Goal: Information Seeking & Learning: Learn about a topic

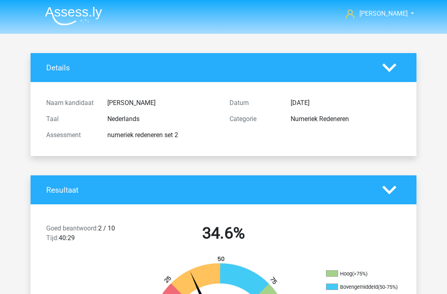
scroll to position [34, 11]
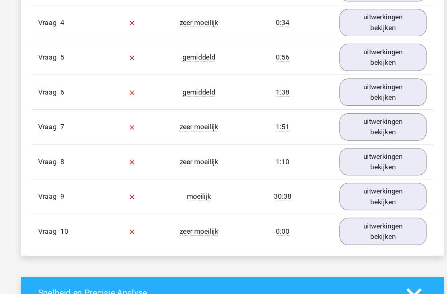
click at [331, 211] on link "uitwerkingen bekijken" at bounding box center [361, 211] width 80 height 25
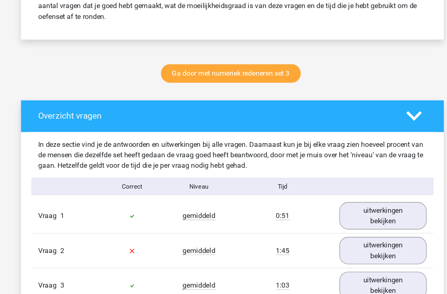
scroll to position [363, 0]
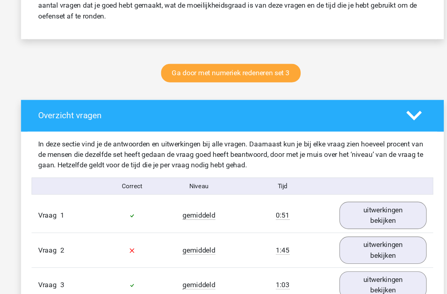
click at [335, 198] on link "uitwerkingen bekijken" at bounding box center [361, 198] width 80 height 25
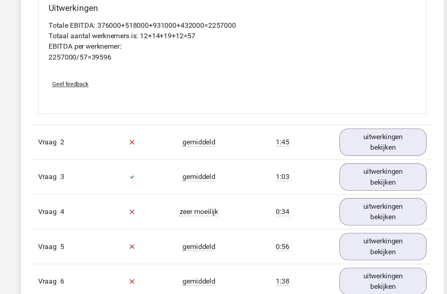
scroll to position [796, 0]
click at [336, 125] on link "uitwerkingen bekijken" at bounding box center [361, 131] width 80 height 25
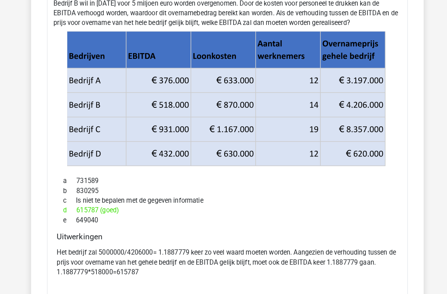
scroll to position [960, 0]
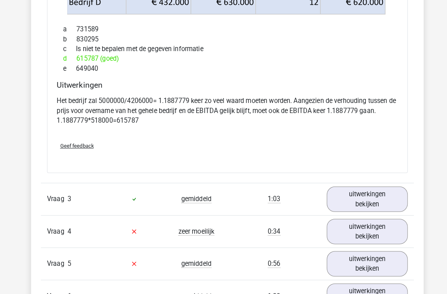
click at [350, 198] on link "uitwerkingen bekijken" at bounding box center [361, 195] width 80 height 25
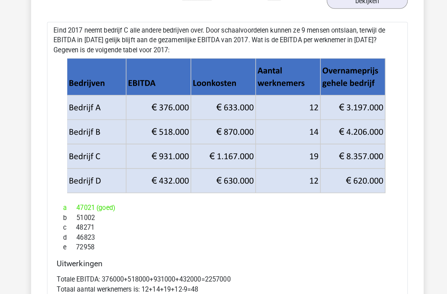
scroll to position [1319, 0]
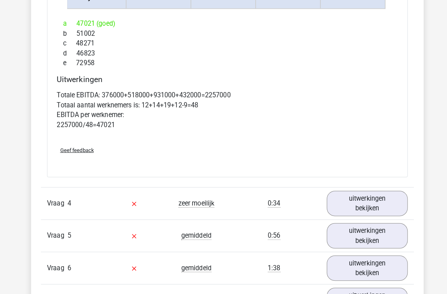
click at [340, 198] on link "uitwerkingen bekijken" at bounding box center [361, 199] width 80 height 25
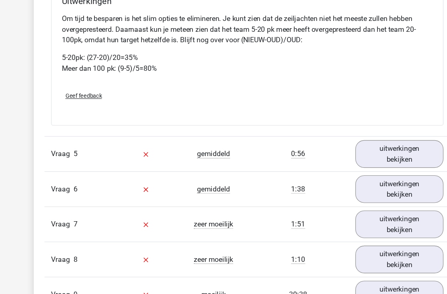
scroll to position [1929, 0]
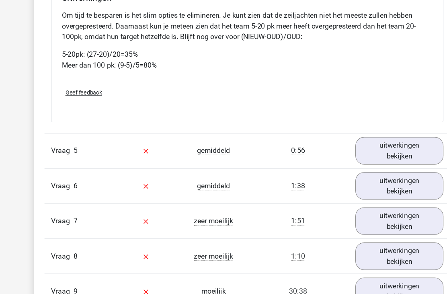
click at [350, 145] on link "uitwerkingen bekijken" at bounding box center [361, 141] width 80 height 25
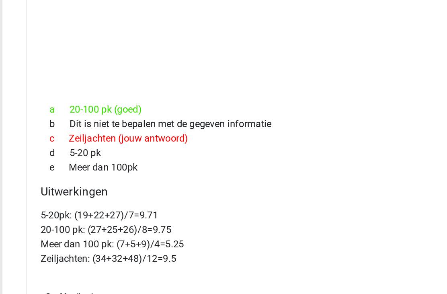
scroll to position [2106, 0]
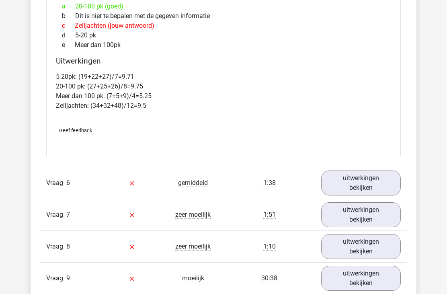
click at [342, 190] on link "uitwerkingen bekijken" at bounding box center [361, 183] width 80 height 25
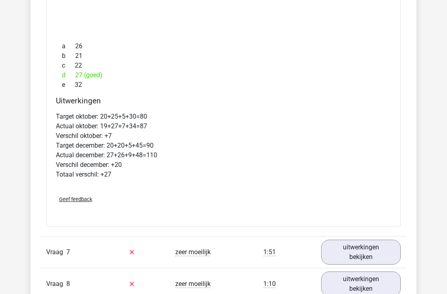
scroll to position [2613, 0]
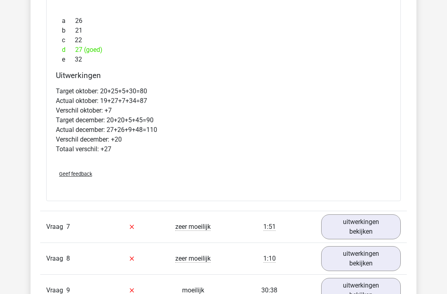
click at [348, 235] on link "uitwerkingen bekijken" at bounding box center [361, 226] width 80 height 25
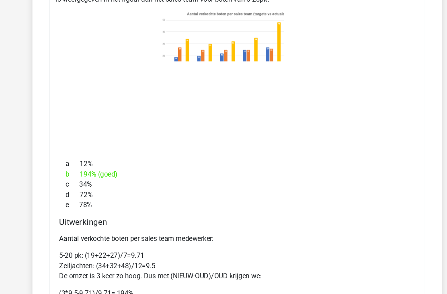
scroll to position [2898, 0]
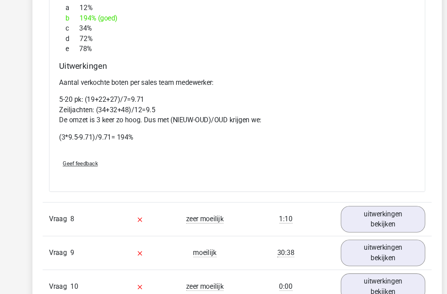
click at [344, 213] on link "uitwerkingen bekijken" at bounding box center [361, 206] width 80 height 25
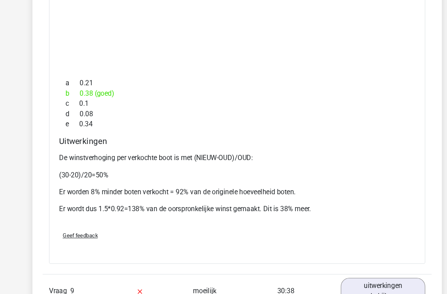
scroll to position [3388, 0]
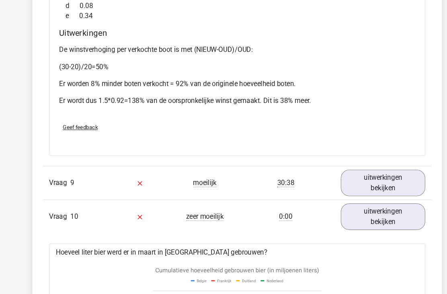
click at [350, 183] on link "uitwerkingen bekijken" at bounding box center [361, 172] width 80 height 25
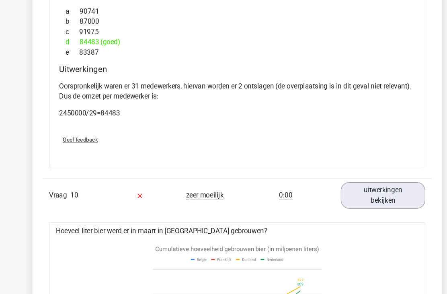
scroll to position [3867, 0]
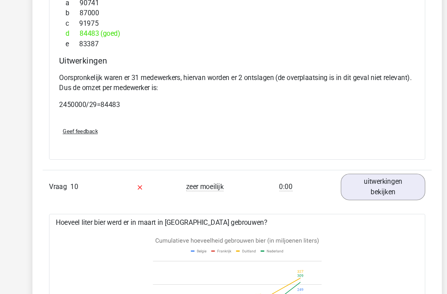
click at [337, 189] on link "uitwerkingen bekijken" at bounding box center [361, 176] width 80 height 25
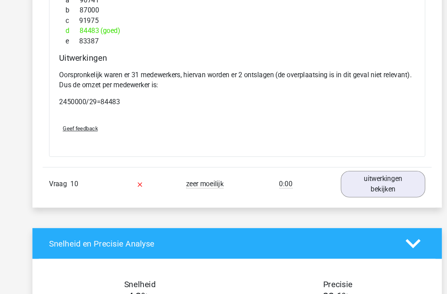
click at [340, 186] on link "uitwerkingen bekijken" at bounding box center [361, 173] width 80 height 25
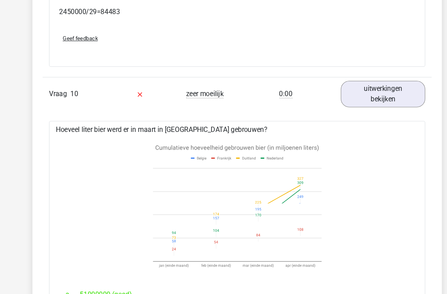
click at [290, 261] on icon at bounding box center [223, 197] width 159 height 133
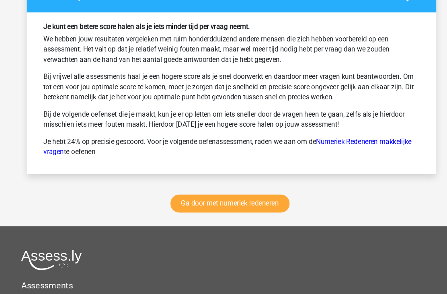
scroll to position [4698, 0]
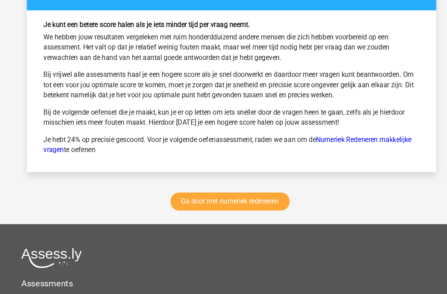
click at [223, 199] on link "Ga door met numeriek redeneren" at bounding box center [222, 190] width 112 height 17
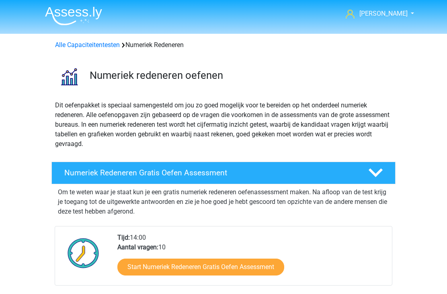
click at [99, 48] on link "Alle Capaciteitentesten" at bounding box center [87, 45] width 65 height 8
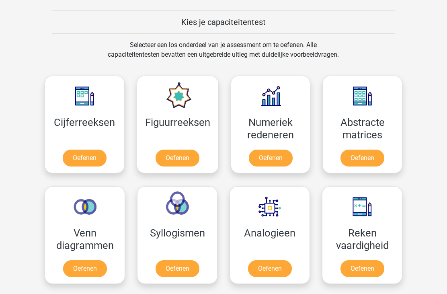
scroll to position [301, 0]
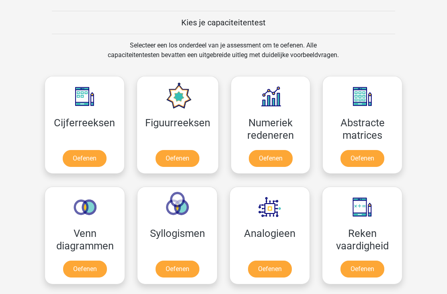
click at [76, 157] on link "Oefenen" at bounding box center [85, 158] width 44 height 17
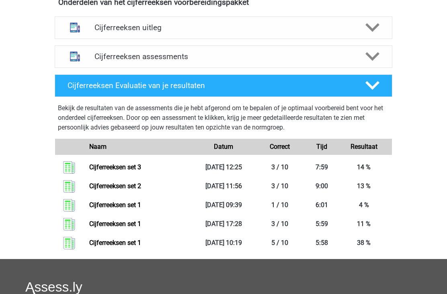
scroll to position [313, 0]
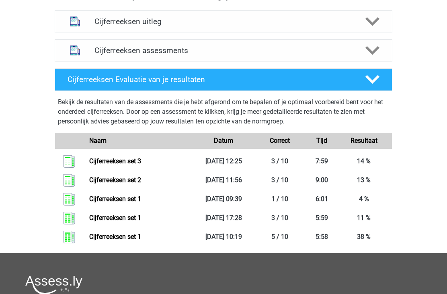
click at [141, 241] on link "Cijferreeksen set 1" at bounding box center [115, 237] width 52 height 8
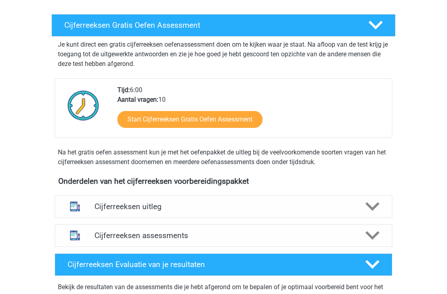
scroll to position [132, 0]
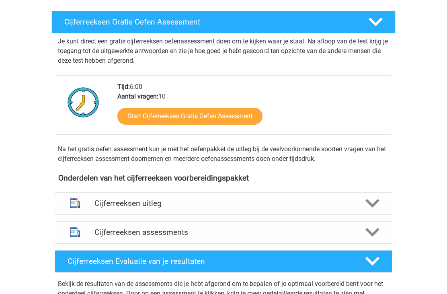
click at [214, 237] on h4 "Cijferreeksen assessments" at bounding box center [224, 232] width 258 height 9
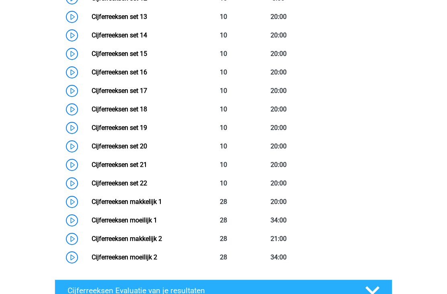
scroll to position [642, 0]
click at [162, 206] on link "Cijferreeksen makkelijk 1" at bounding box center [127, 202] width 70 height 8
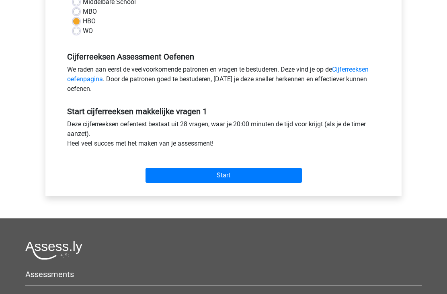
scroll to position [208, 0]
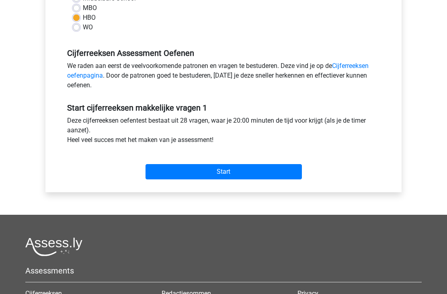
click at [235, 174] on input "Start" at bounding box center [224, 172] width 156 height 15
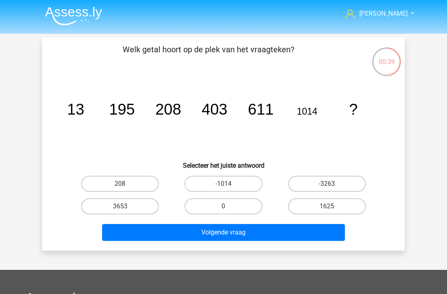
click at [315, 210] on label "1625" at bounding box center [327, 206] width 78 height 16
click at [327, 210] on input "1625" at bounding box center [329, 208] width 5 height 5
radio input "true"
click at [270, 233] on button "Volgende vraag" at bounding box center [223, 232] width 243 height 17
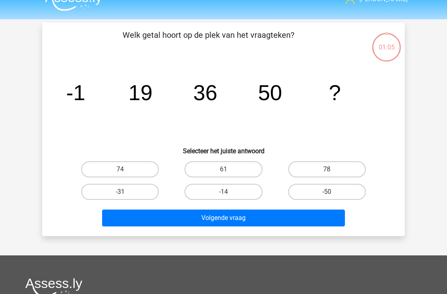
scroll to position [37, 0]
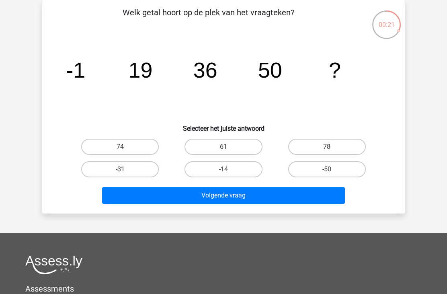
click at [226, 144] on label "61" at bounding box center [224, 147] width 78 height 16
click at [226, 147] on input "61" at bounding box center [226, 149] width 5 height 5
radio input "true"
click at [217, 194] on button "Volgende vraag" at bounding box center [223, 195] width 243 height 17
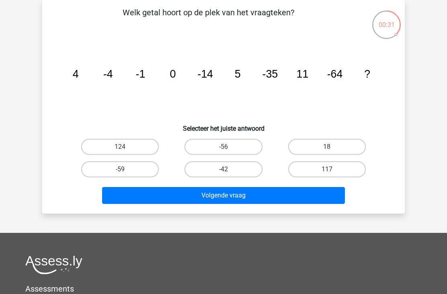
click at [308, 151] on label "18" at bounding box center [327, 147] width 78 height 16
click at [327, 151] on input "18" at bounding box center [329, 149] width 5 height 5
radio input "true"
click at [228, 199] on button "Volgende vraag" at bounding box center [223, 195] width 243 height 17
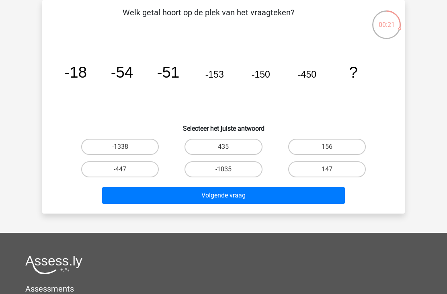
click at [142, 175] on label "-447" at bounding box center [120, 169] width 78 height 16
click at [125, 175] on input "-447" at bounding box center [122, 171] width 5 height 5
radio input "true"
click at [172, 191] on button "Volgende vraag" at bounding box center [223, 195] width 243 height 17
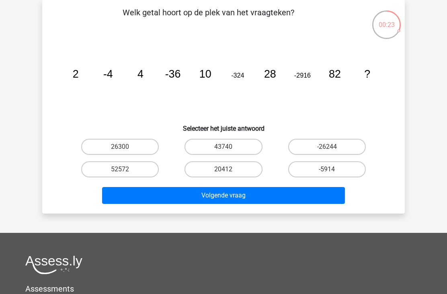
click at [332, 147] on input "-26244" at bounding box center [329, 149] width 5 height 5
radio input "true"
click at [289, 193] on button "Volgende vraag" at bounding box center [223, 195] width 243 height 17
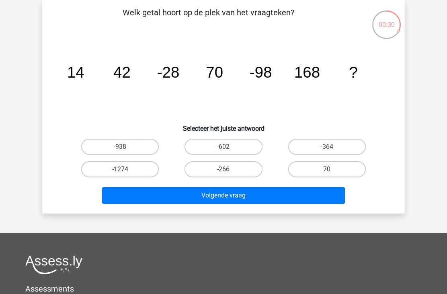
click at [206, 171] on label "-266" at bounding box center [224, 169] width 78 height 16
click at [224, 171] on input "-266" at bounding box center [226, 171] width 5 height 5
radio input "true"
click at [187, 197] on button "Volgende vraag" at bounding box center [223, 195] width 243 height 17
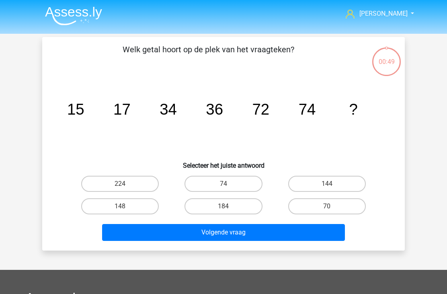
scroll to position [37, 0]
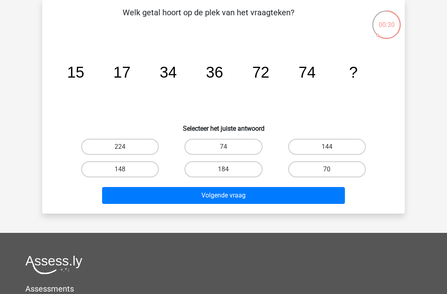
click at [135, 173] on label "148" at bounding box center [120, 169] width 78 height 16
click at [125, 173] on input "148" at bounding box center [122, 171] width 5 height 5
radio input "true"
click at [146, 197] on button "Volgende vraag" at bounding box center [223, 195] width 243 height 17
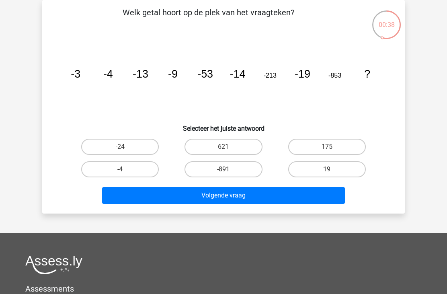
click at [136, 144] on label "-24" at bounding box center [120, 147] width 78 height 16
click at [125, 147] on input "-24" at bounding box center [122, 149] width 5 height 5
radio input "true"
click at [119, 196] on button "Volgende vraag" at bounding box center [223, 195] width 243 height 17
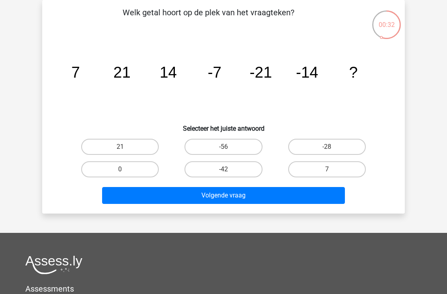
click at [207, 170] on label "-42" at bounding box center [224, 169] width 78 height 16
click at [224, 170] on input "-42" at bounding box center [226, 171] width 5 height 5
radio input "true"
click at [163, 198] on button "Volgende vraag" at bounding box center [223, 195] width 243 height 17
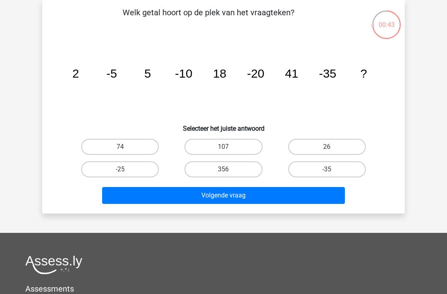
click at [139, 150] on label "74" at bounding box center [120, 147] width 78 height 16
click at [125, 150] on input "74" at bounding box center [122, 149] width 5 height 5
radio input "true"
click at [117, 199] on button "Volgende vraag" at bounding box center [223, 195] width 243 height 17
click at [315, 171] on label "59" at bounding box center [327, 169] width 78 height 16
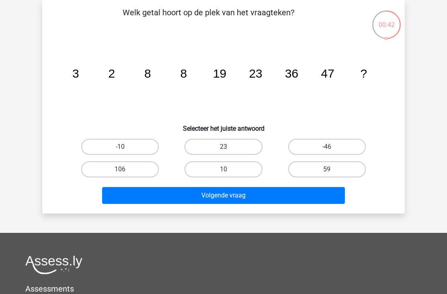
click at [327, 171] on input "59" at bounding box center [329, 171] width 5 height 5
radio input "true"
click at [275, 200] on button "Volgende vraag" at bounding box center [223, 195] width 243 height 17
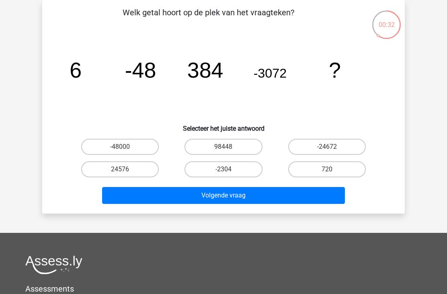
click at [134, 172] on label "24576" at bounding box center [120, 169] width 78 height 16
click at [125, 172] on input "24576" at bounding box center [122, 171] width 5 height 5
radio input "true"
click at [180, 201] on button "Volgende vraag" at bounding box center [223, 195] width 243 height 17
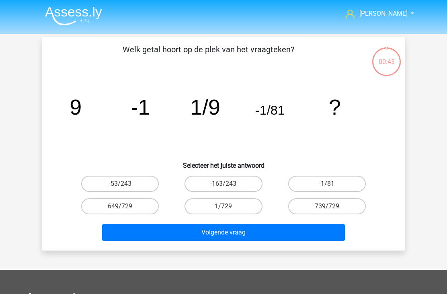
scroll to position [37, 0]
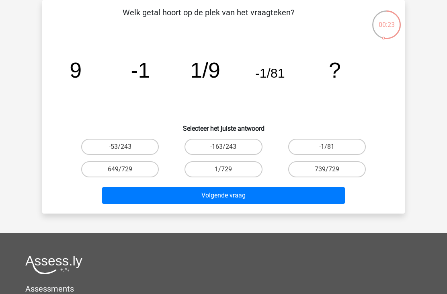
click at [210, 173] on label "1/729" at bounding box center [224, 169] width 78 height 16
click at [224, 173] on input "1/729" at bounding box center [226, 171] width 5 height 5
radio input "true"
click at [182, 198] on button "Volgende vraag" at bounding box center [223, 195] width 243 height 17
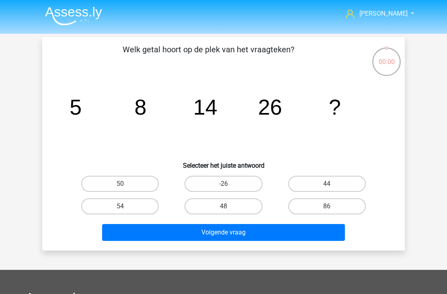
scroll to position [37, 0]
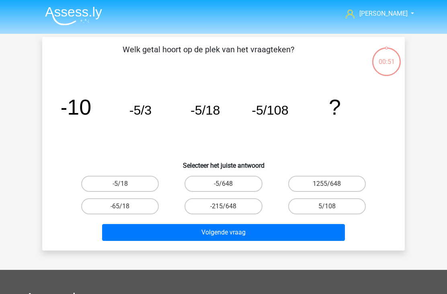
scroll to position [37, 0]
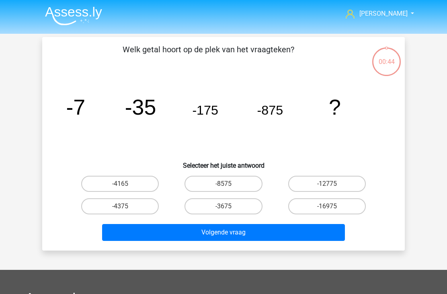
scroll to position [37, 0]
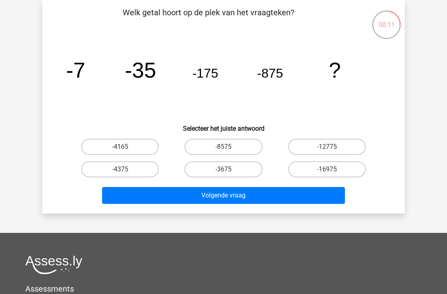
click at [132, 167] on label "-4375" at bounding box center [120, 169] width 78 height 16
click at [125, 169] on input "-4375" at bounding box center [122, 171] width 5 height 5
radio input "true"
click at [167, 195] on button "Volgende vraag" at bounding box center [223, 195] width 243 height 17
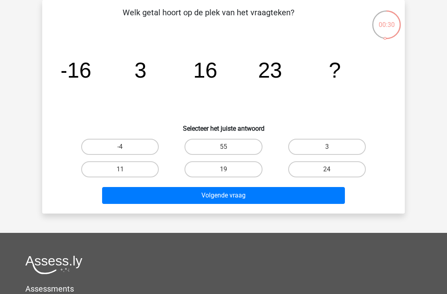
click at [328, 173] on input "24" at bounding box center [329, 171] width 5 height 5
radio input "true"
click at [284, 196] on button "Volgende vraag" at bounding box center [223, 195] width 243 height 17
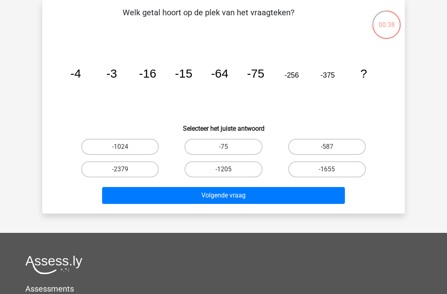
click at [138, 140] on label "-1024" at bounding box center [120, 147] width 78 height 16
click at [125, 147] on input "-1024" at bounding box center [122, 149] width 5 height 5
radio input "true"
click at [205, 200] on button "Volgende vraag" at bounding box center [223, 195] width 243 height 17
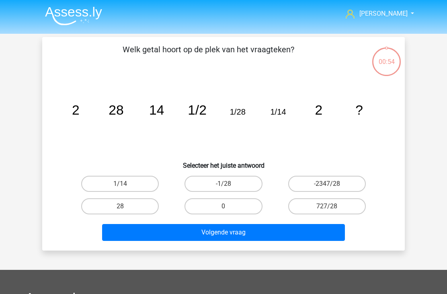
scroll to position [37, 0]
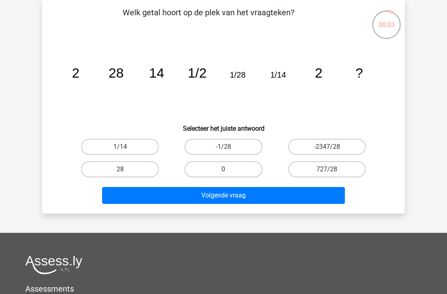
click at [130, 172] on label "28" at bounding box center [120, 169] width 78 height 16
click at [125, 172] on input "28" at bounding box center [122, 171] width 5 height 5
radio input "true"
click at [121, 197] on button "Volgende vraag" at bounding box center [223, 195] width 243 height 17
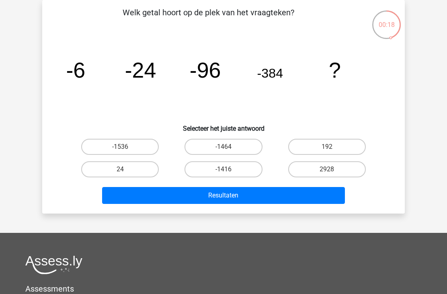
click at [138, 151] on label "-1536" at bounding box center [120, 147] width 78 height 16
click at [125, 151] on input "-1536" at bounding box center [122, 149] width 5 height 5
radio input "true"
click at [199, 198] on button "Resultaten" at bounding box center [223, 195] width 243 height 17
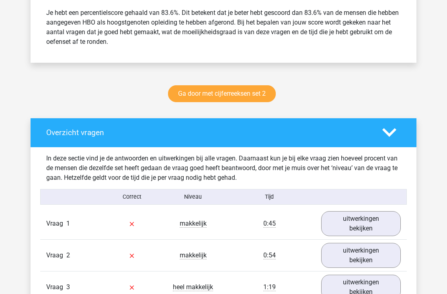
scroll to position [337, 0]
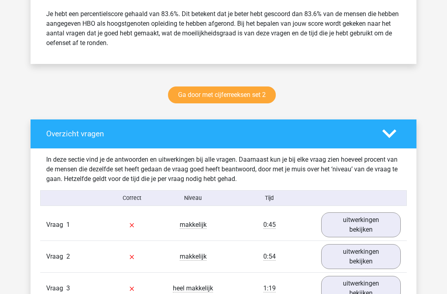
click at [342, 225] on link "uitwerkingen bekijken" at bounding box center [361, 224] width 80 height 25
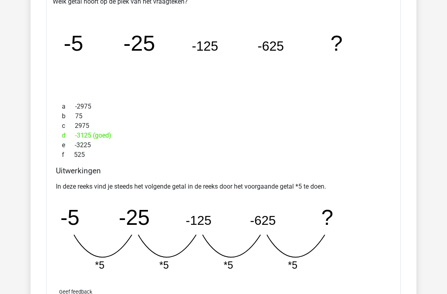
scroll to position [603, 0]
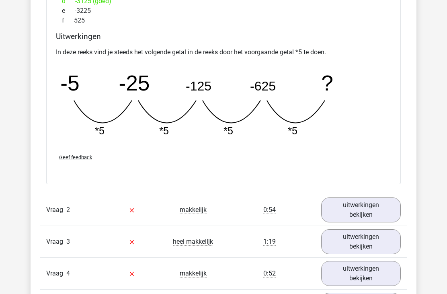
click at [354, 213] on link "uitwerkingen bekijken" at bounding box center [361, 210] width 80 height 25
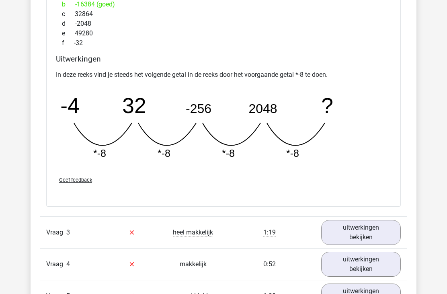
scroll to position [1084, 0]
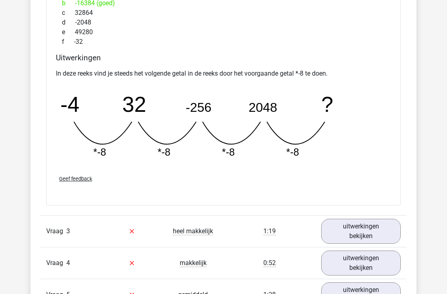
click at [351, 233] on link "uitwerkingen bekijken" at bounding box center [361, 231] width 80 height 25
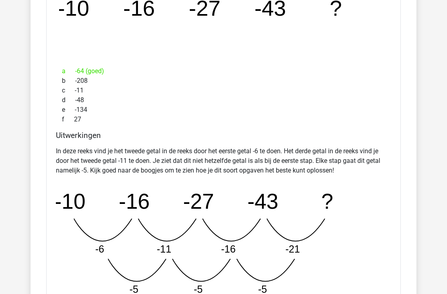
scroll to position [1382, 0]
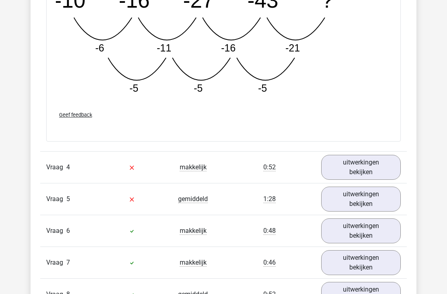
click at [350, 175] on link "uitwerkingen bekijken" at bounding box center [361, 167] width 80 height 25
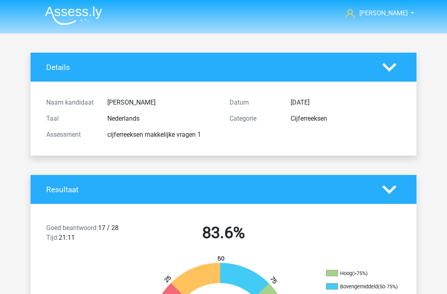
scroll to position [0, 0]
